Goal: Task Accomplishment & Management: Complete application form

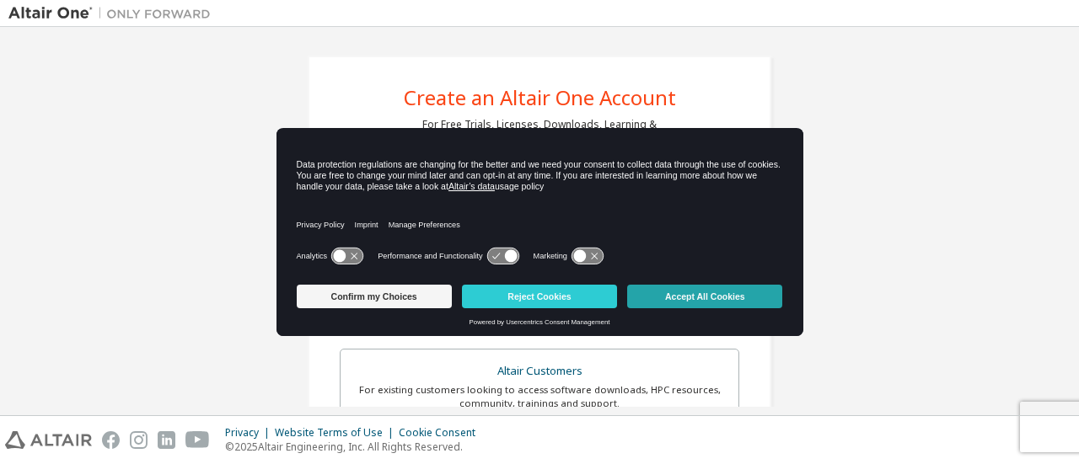
click at [696, 286] on button "Accept All Cookies" at bounding box center [704, 297] width 155 height 24
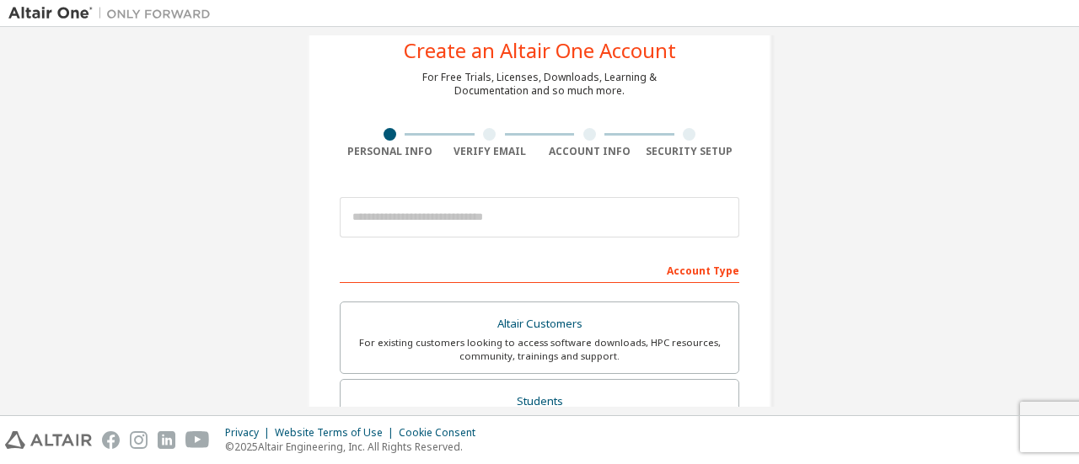
scroll to position [57, 0]
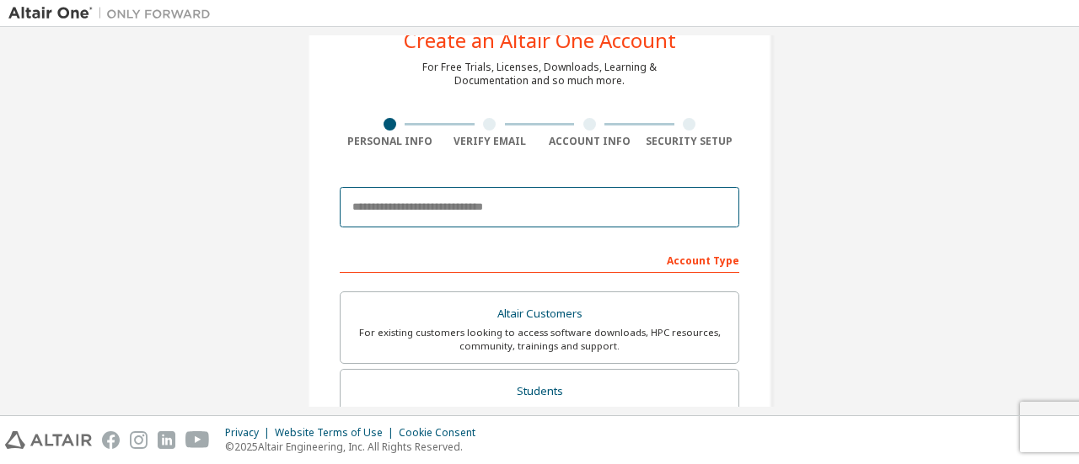
click at [465, 220] on input "email" at bounding box center [539, 207] width 399 height 40
type input "**********"
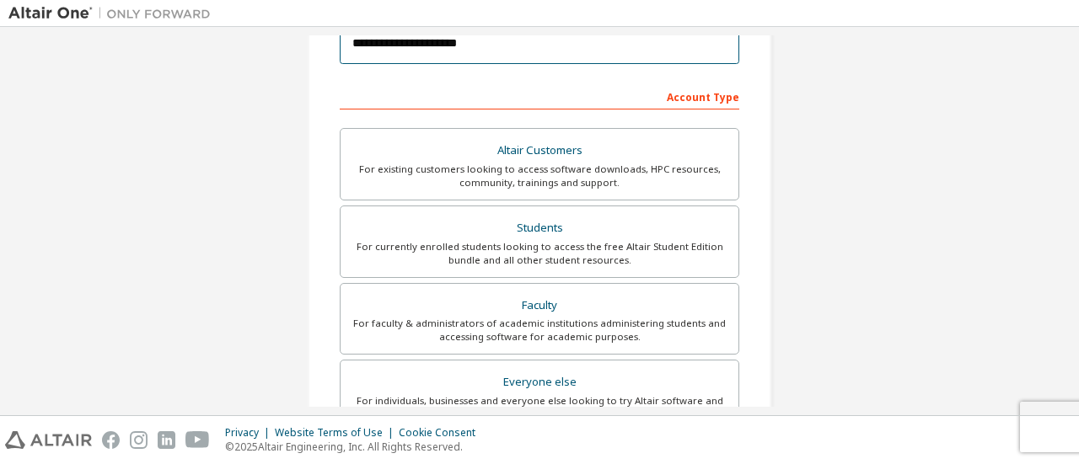
scroll to position [227, 0]
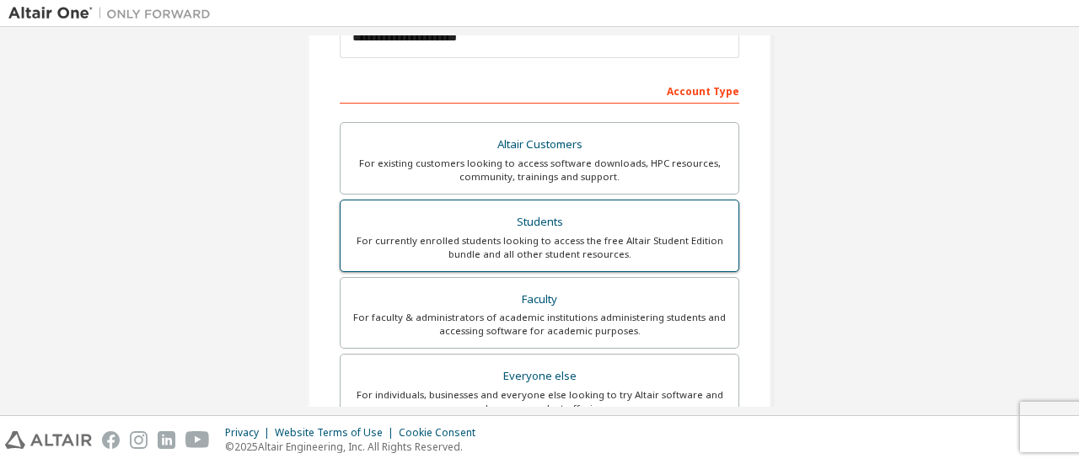
click at [455, 247] on div "For currently enrolled students looking to access the free Altair Student Editi…" at bounding box center [540, 247] width 378 height 27
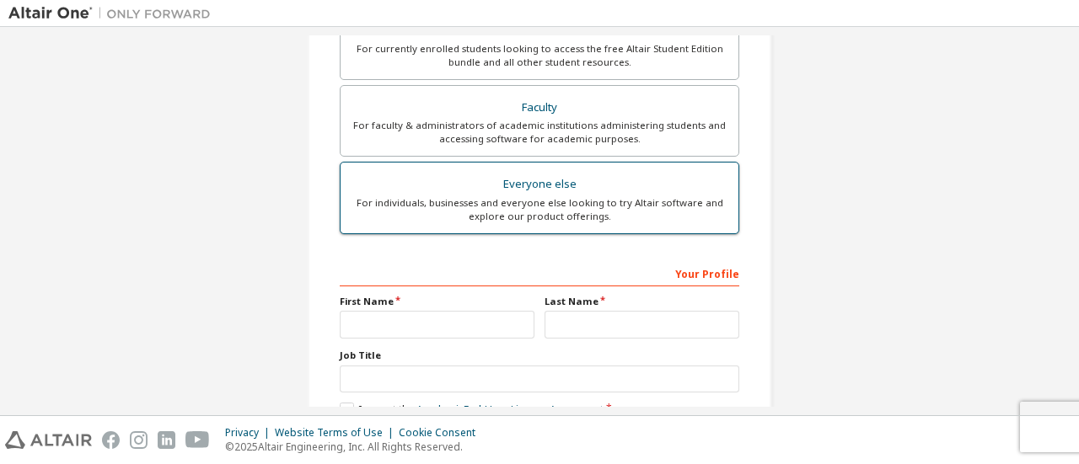
scroll to position [516, 0]
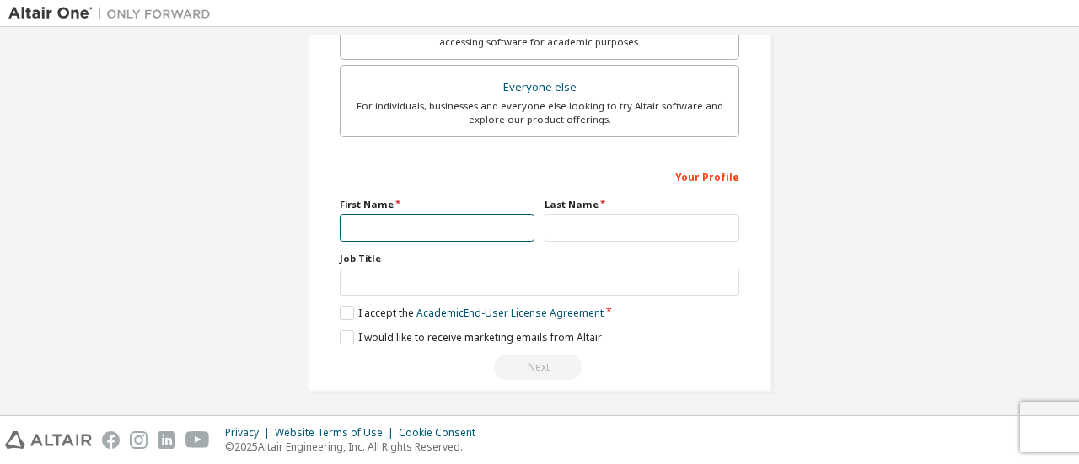
click at [394, 222] on input "text" at bounding box center [437, 228] width 195 height 28
type input "********"
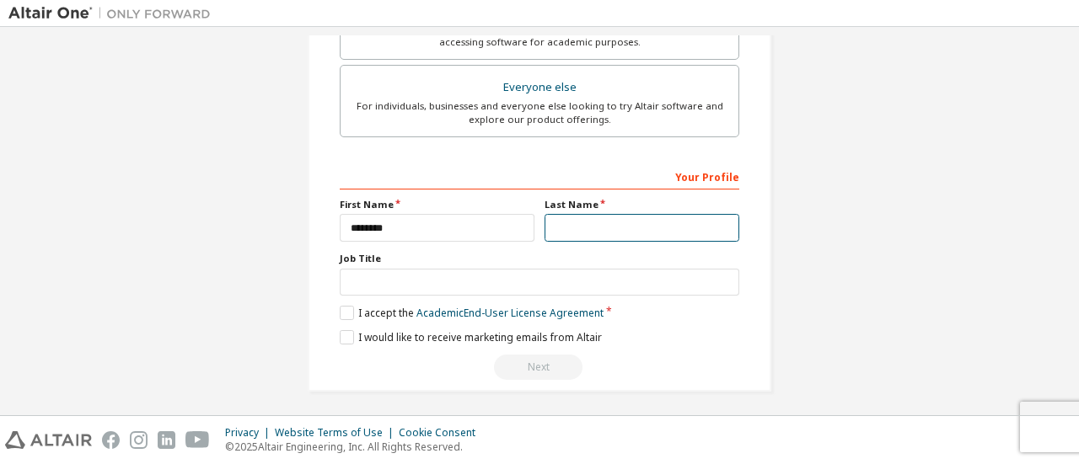
click at [577, 231] on input "text" at bounding box center [641, 228] width 195 height 28
type input "**********"
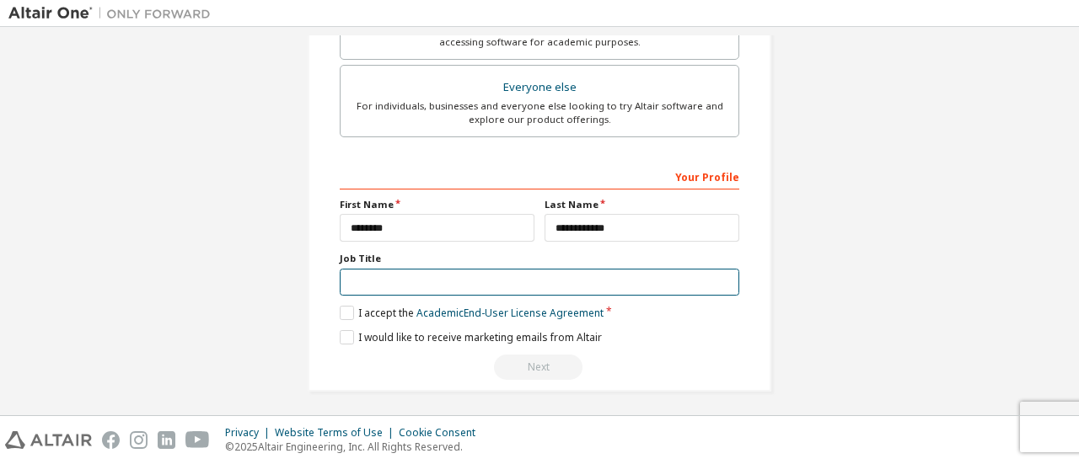
click at [369, 281] on input "text" at bounding box center [539, 283] width 399 height 28
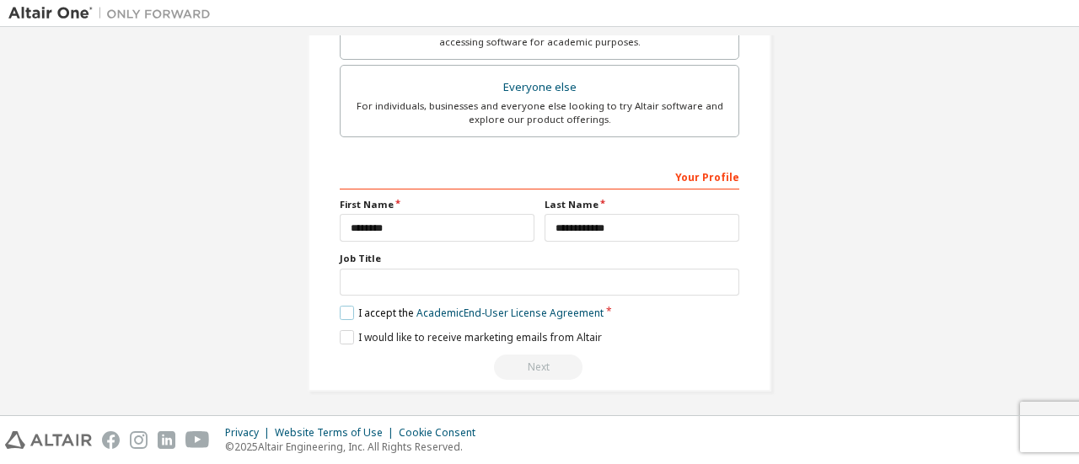
click at [346, 308] on label "I accept the Academic End-User License Agreement" at bounding box center [472, 313] width 264 height 14
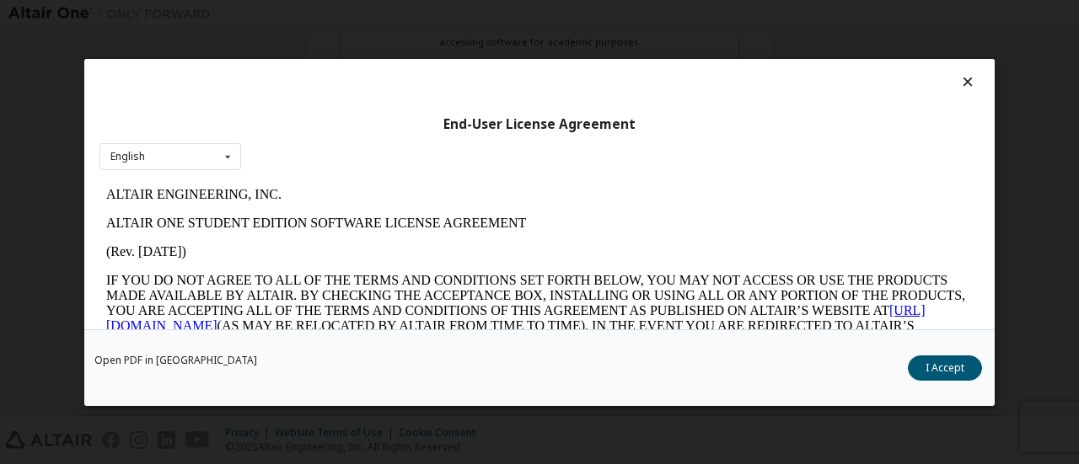
scroll to position [0, 0]
click at [940, 373] on button "I Accept" at bounding box center [945, 367] width 74 height 25
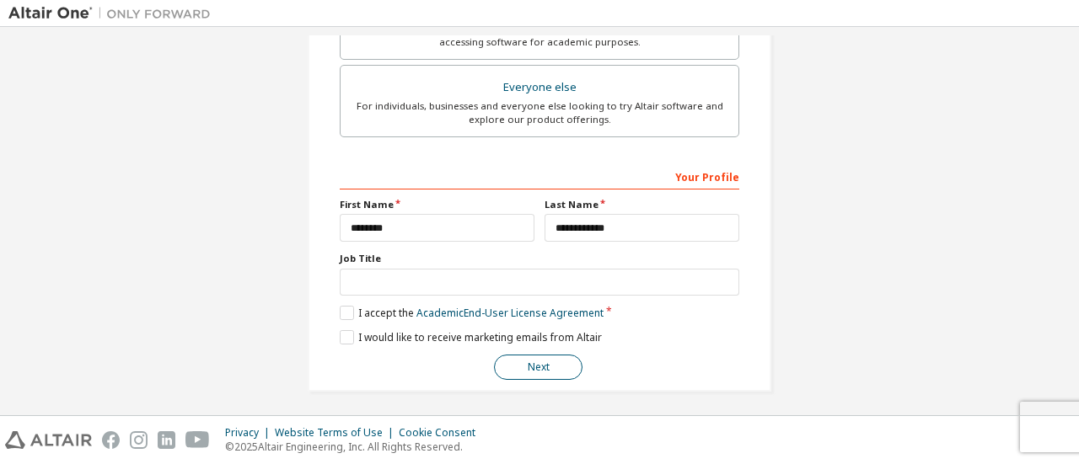
click at [506, 357] on button "Next" at bounding box center [538, 367] width 88 height 25
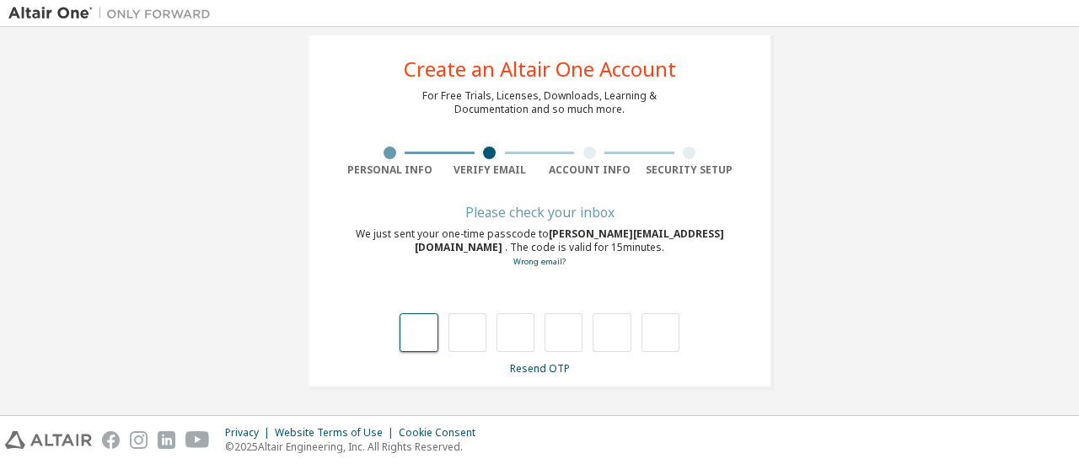
click at [412, 339] on input "text" at bounding box center [418, 332] width 38 height 39
type input "*"
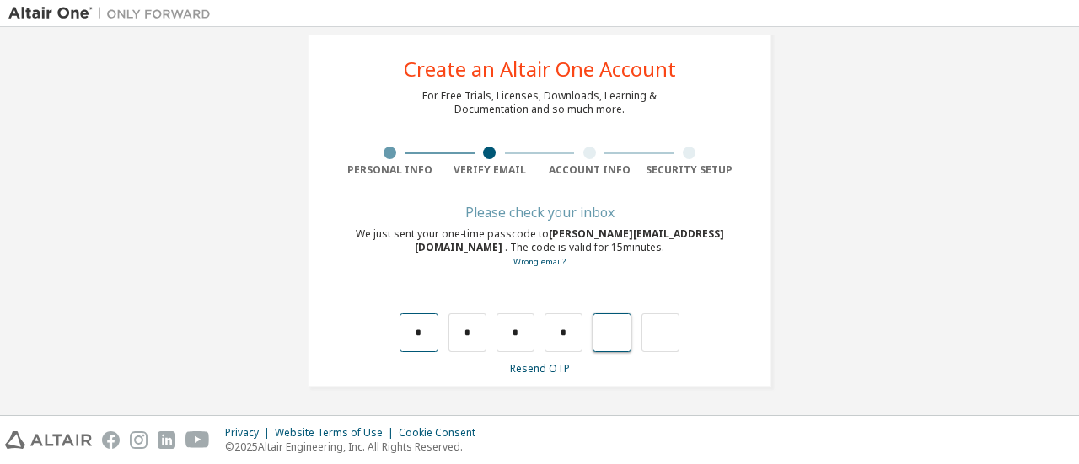
type input "*"
